Goal: Find specific page/section: Find specific page/section

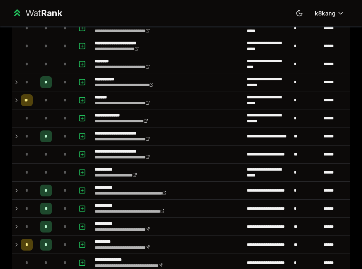
scroll to position [632, 0]
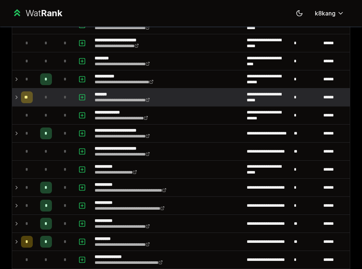
click at [18, 98] on icon at bounding box center [17, 97] width 6 height 9
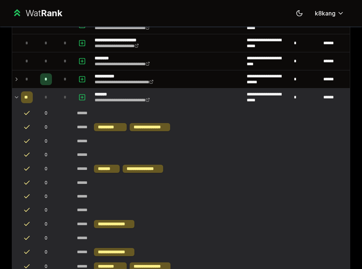
click at [18, 98] on icon at bounding box center [17, 97] width 6 height 9
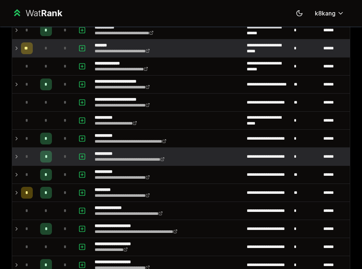
scroll to position [704, 0]
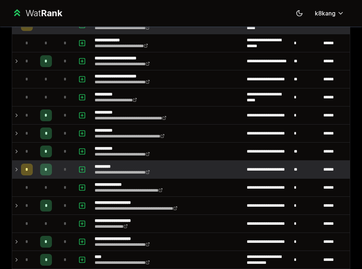
click at [16, 173] on icon at bounding box center [17, 169] width 6 height 9
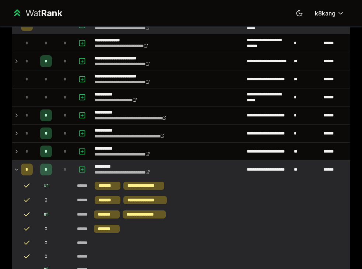
click at [16, 173] on icon at bounding box center [17, 169] width 6 height 9
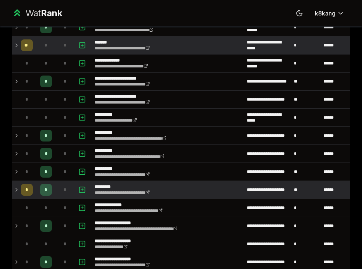
scroll to position [768, 0]
